Goal: Transaction & Acquisition: Purchase product/service

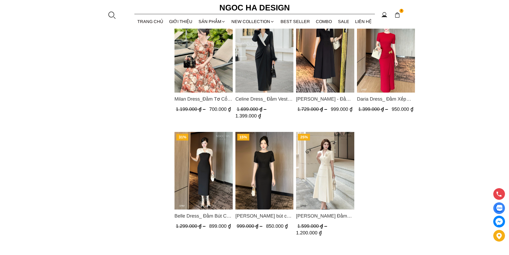
scroll to position [267, 0]
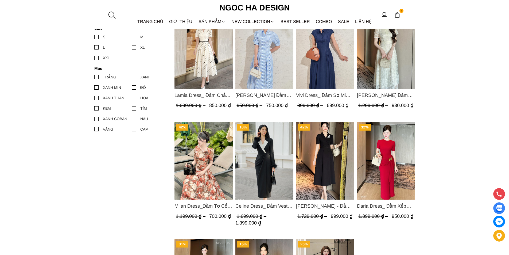
click at [321, 151] on img "Product image - Irene Dress - Đầm Vest Dáng Xòe Kèm Đai D713" at bounding box center [325, 160] width 58 height 77
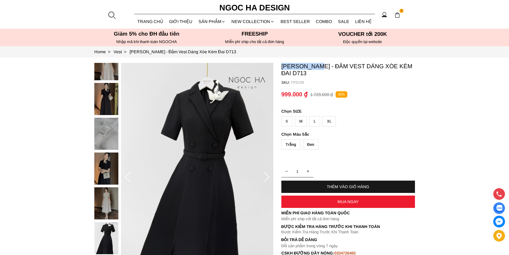
copy p "Irene Dress"
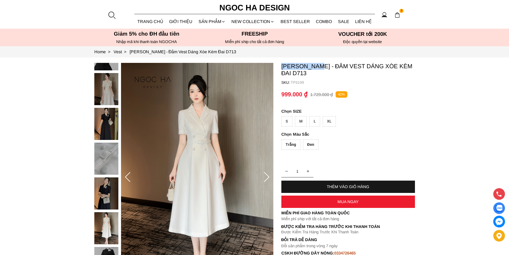
drag, startPoint x: 279, startPoint y: 64, endPoint x: 320, endPoint y: 65, distance: 41.4
click at [320, 65] on section "Irene Dress - Đầm Vest Dáng Xòe Kèm Đai D713 SKU: TP3199 Trắng Đen 1 THÊM VÀO G…" at bounding box center [254, 176] width 509 height 239
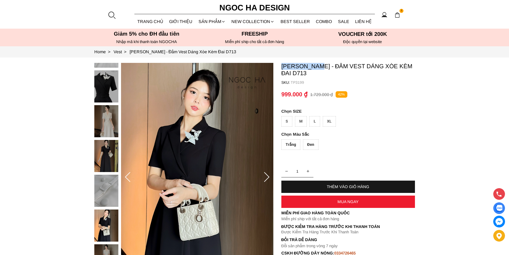
click at [112, 16] on div at bounding box center [112, 15] width 8 height 8
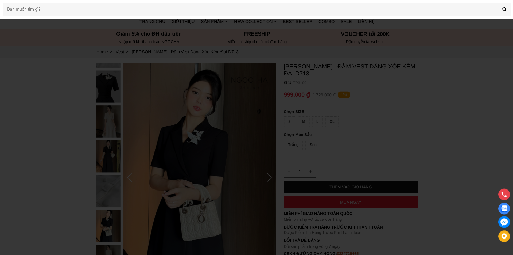
click at [111, 15] on div at bounding box center [256, 127] width 513 height 255
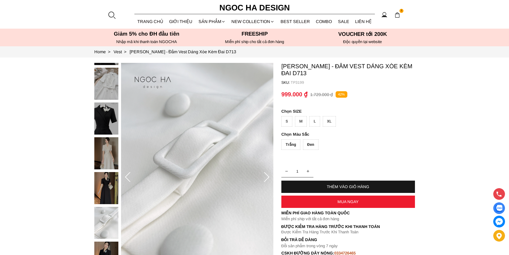
click at [79, 14] on section "1 Trang chủ Giới thiệu Sản phẩm Áo Áo thun Áo sơ mi Áo Peplum Áo lụa Áo len Quầ…" at bounding box center [254, 14] width 509 height 29
click at [112, 15] on div at bounding box center [112, 15] width 8 height 8
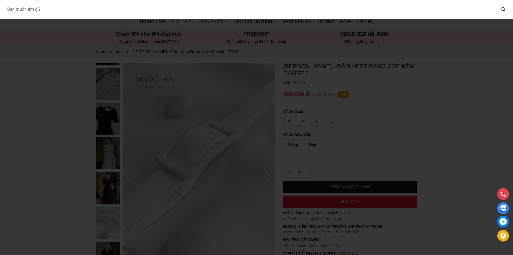
click at [77, 10] on input "Input search Bạn muốn tìm gì?" at bounding box center [249, 9] width 493 height 12
type input "1003"
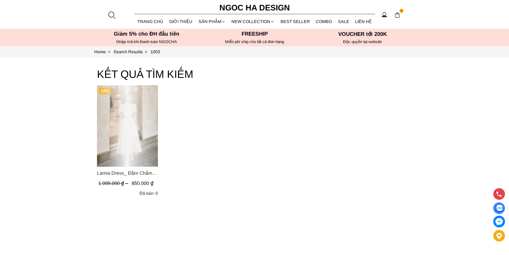
click at [132, 117] on div "Product image - Lamia Dress_ Đầm Chấm Bi Cổ Vest Màu Kem D1003" at bounding box center [127, 125] width 61 height 81
